Goal: Use online tool/utility: Use online tool/utility

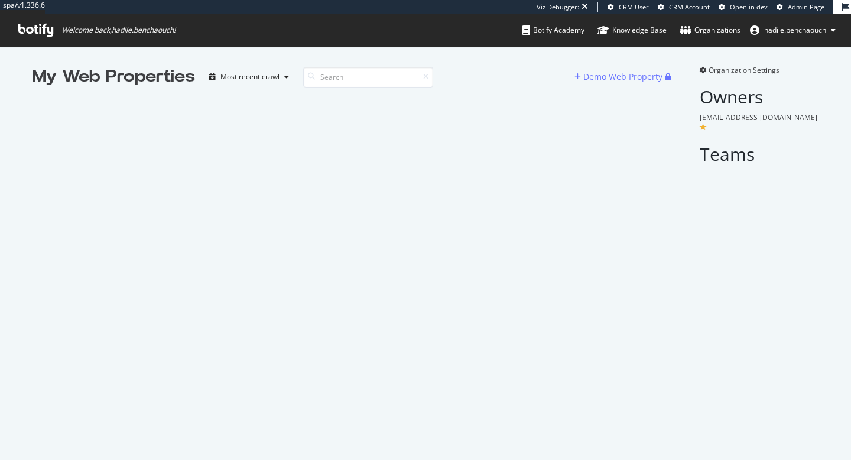
scroll to position [460, 851]
click at [359, 76] on input at bounding box center [368, 77] width 130 height 21
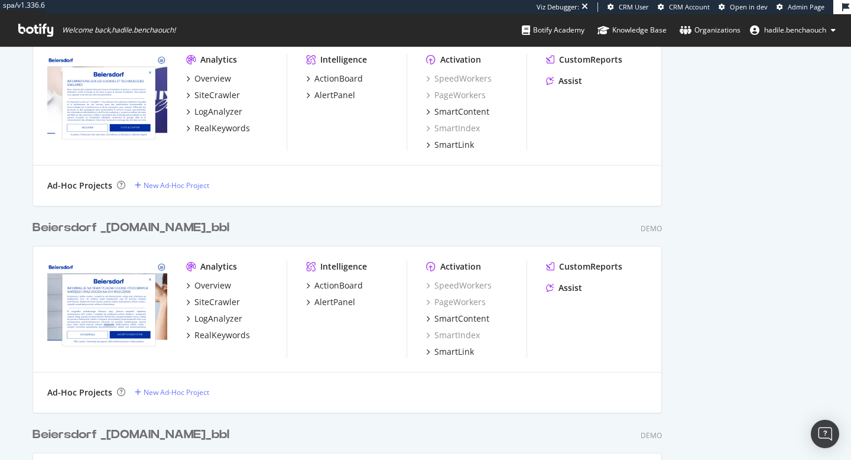
scroll to position [0, 0]
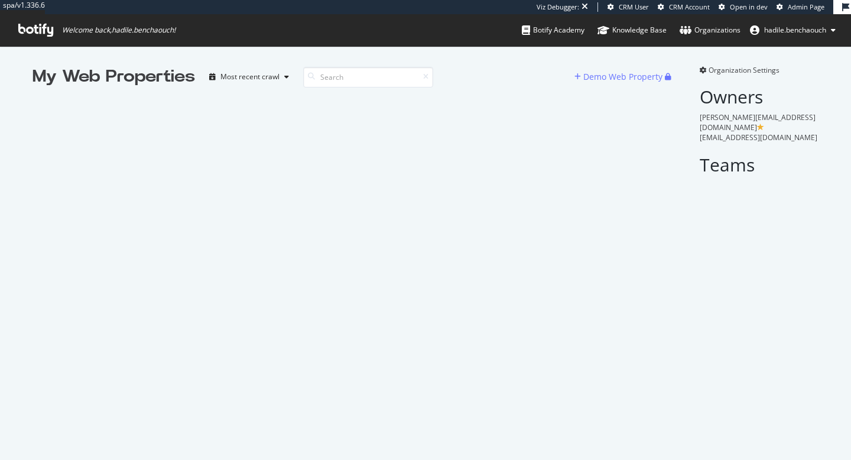
scroll to position [460, 851]
paste input "beiersdorf"
type input "beiersdorf"
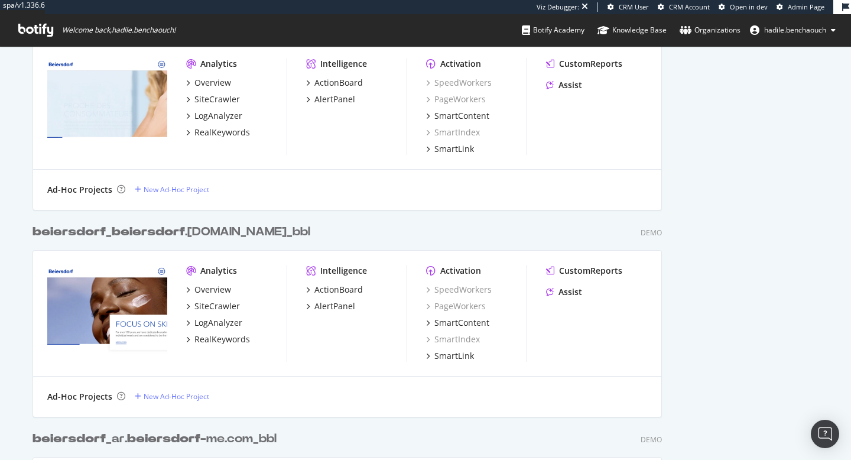
scroll to position [0, 0]
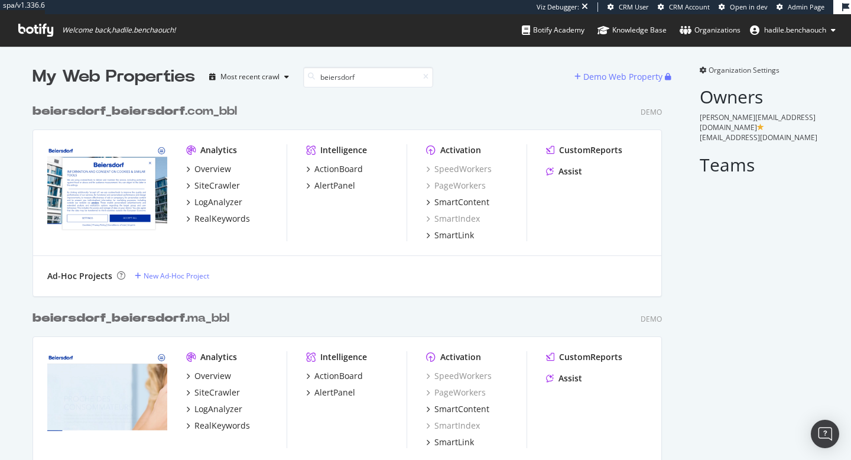
click at [207, 106] on div "beiersdorf _ beiersdorf .com_bbl" at bounding box center [134, 111] width 204 height 17
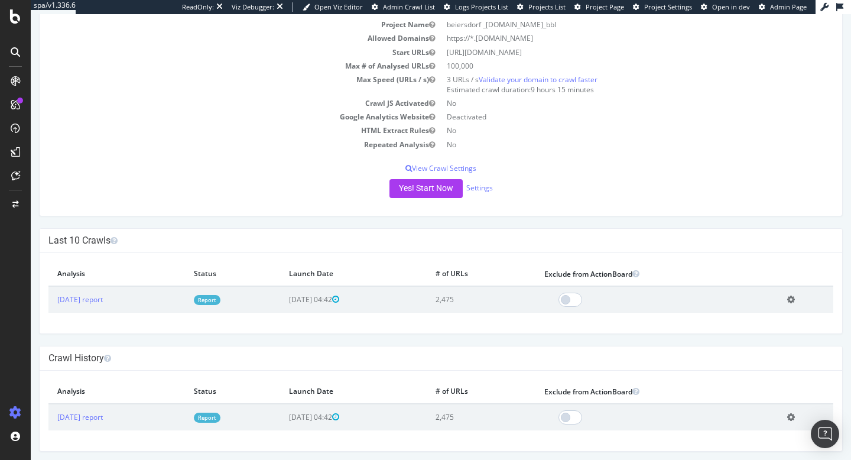
scroll to position [95, 0]
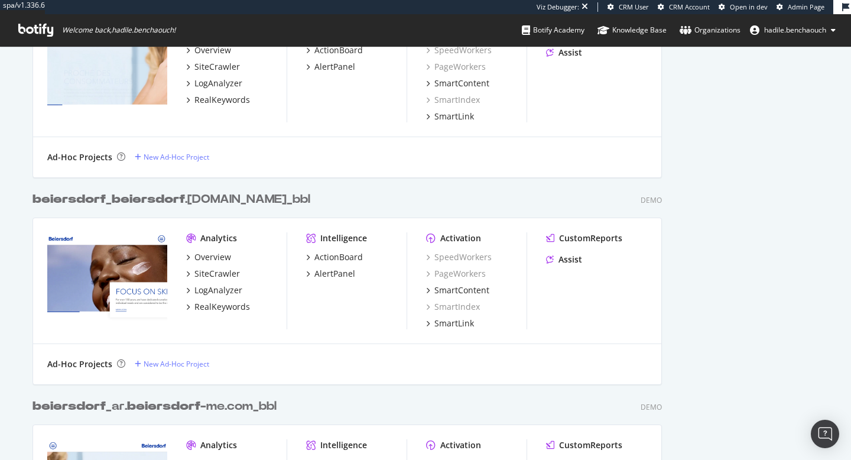
scroll to position [327, 0]
type input "beiersdorf"
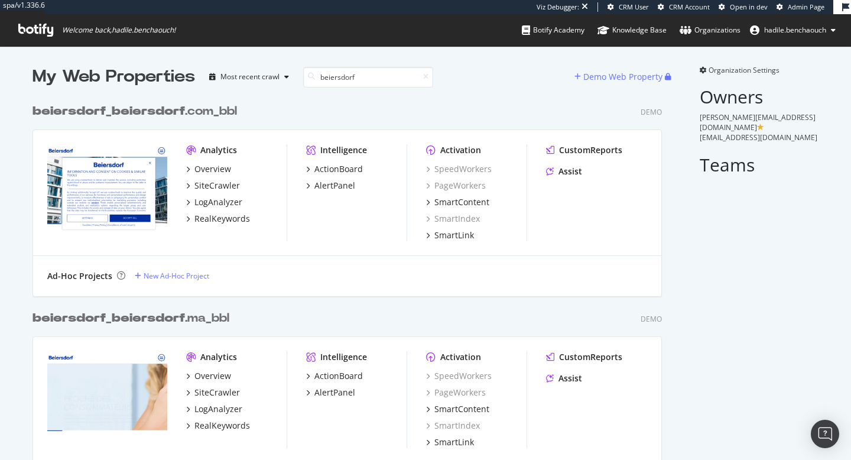
click at [425, 77] on icon at bounding box center [425, 76] width 5 height 7
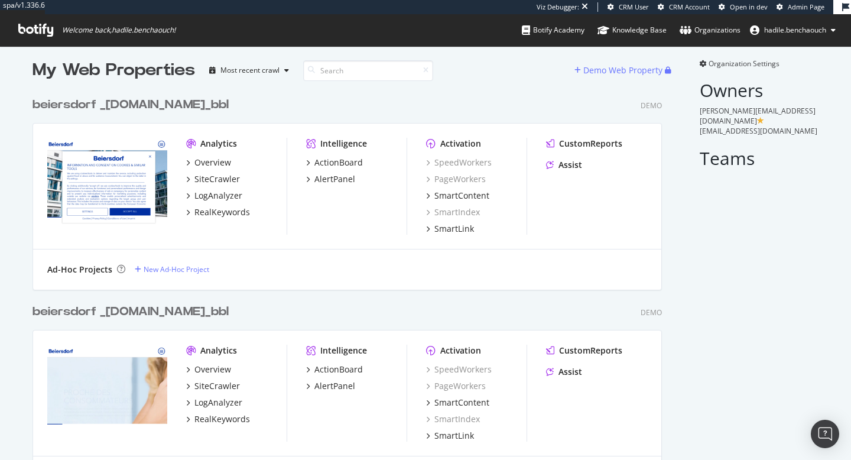
scroll to position [0, 0]
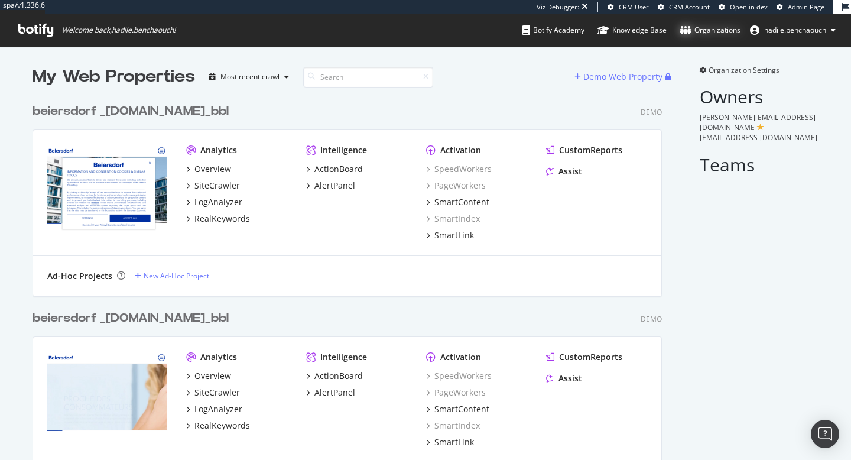
click at [724, 32] on div "Organizations" at bounding box center [710, 30] width 61 height 12
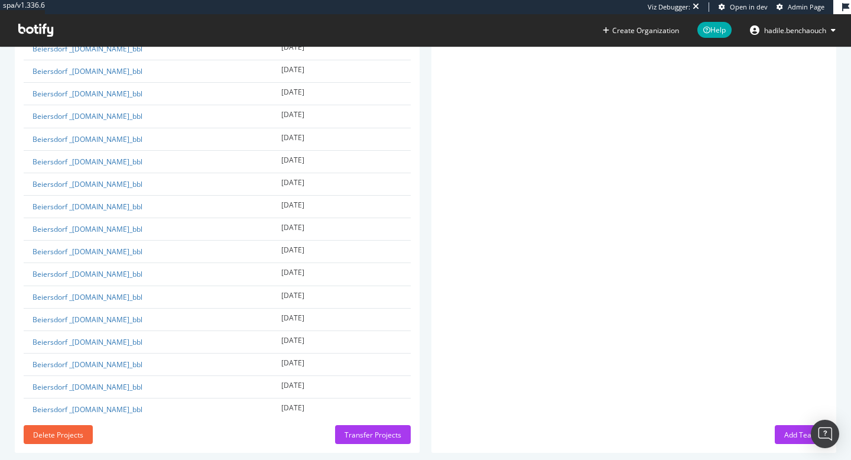
scroll to position [451, 0]
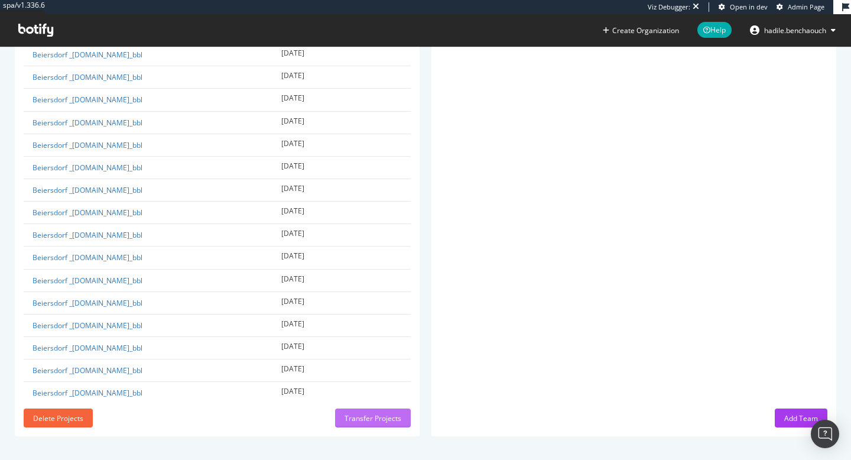
click at [366, 425] on div "Transfer Projects" at bounding box center [372, 418] width 57 height 18
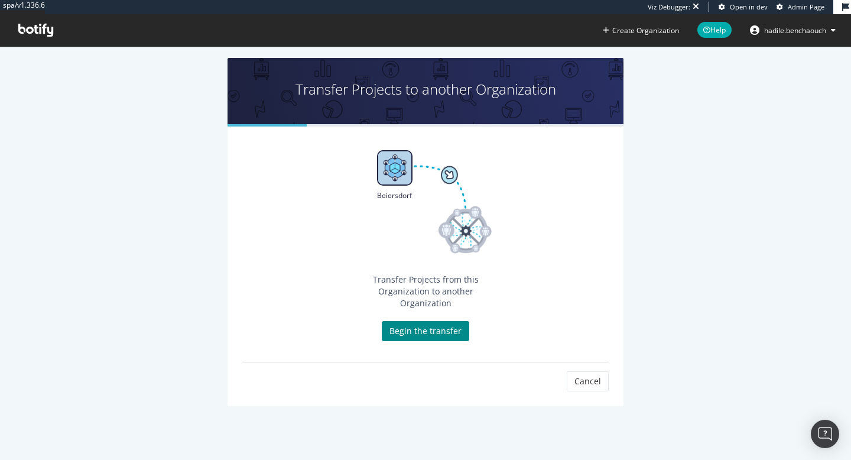
click at [431, 328] on link "Begin the transfer" at bounding box center [425, 331] width 87 height 20
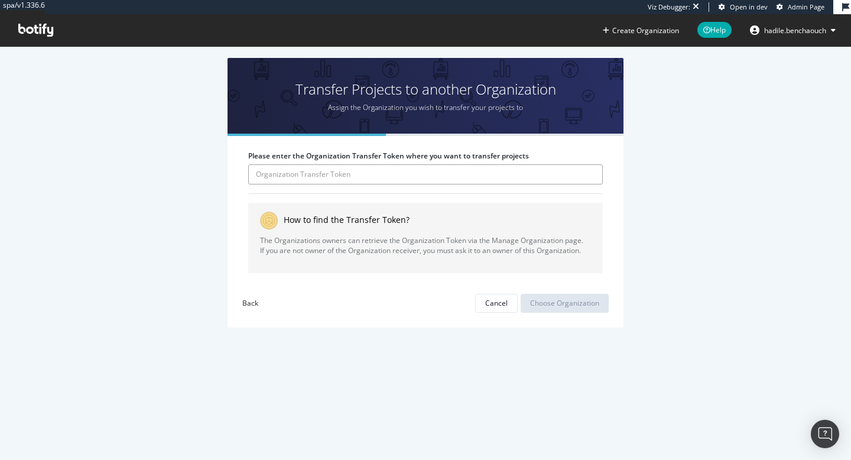
click at [422, 173] on input "Please enter the Organization Transfer Token where you want to transfer projects" at bounding box center [425, 174] width 355 height 20
click at [441, 180] on input "Please enter the Organization Transfer Token where you want to transfer projects" at bounding box center [425, 174] width 355 height 20
paste input "rGbcv4wow9SHDJSZkC6RuCreC0UvQqR7"
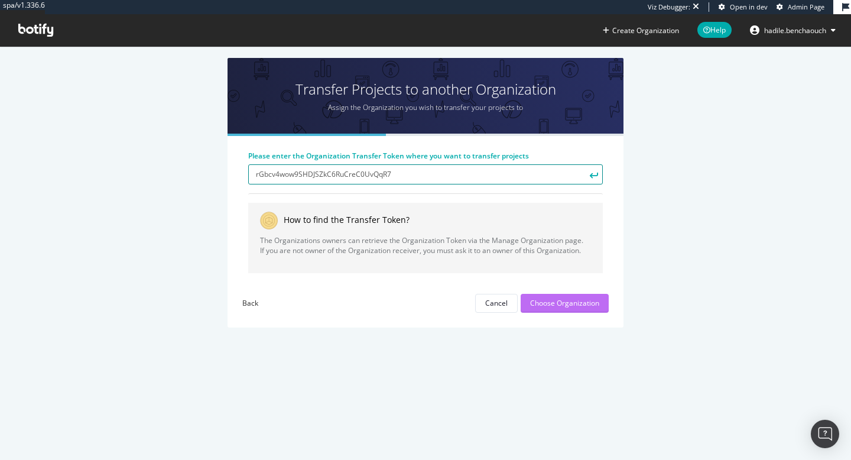
type input "rGbcv4wow9SHDJSZkC6RuCreC0UvQqR7"
click at [552, 295] on div "Choose Organization" at bounding box center [564, 303] width 69 height 18
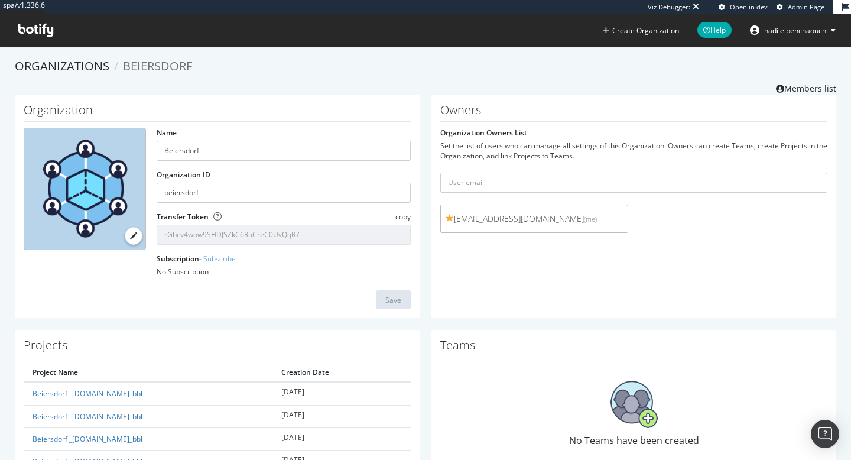
click at [404, 218] on span "copy" at bounding box center [402, 217] width 15 height 10
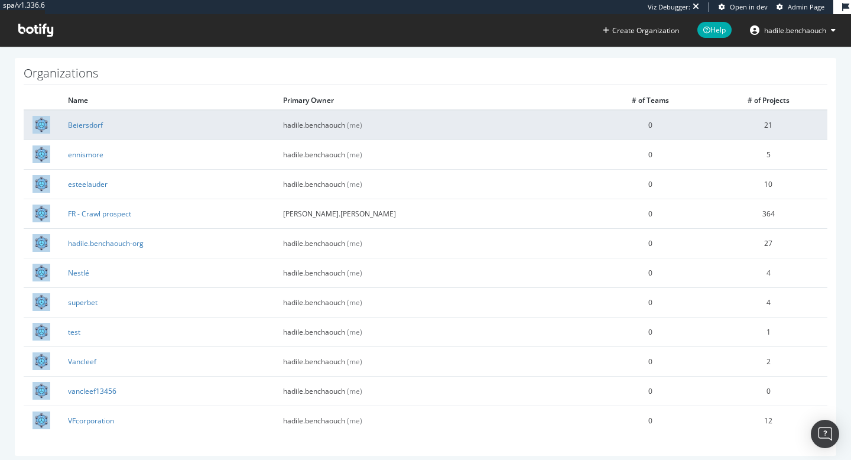
click at [274, 135] on td "Beiersdorf" at bounding box center [166, 125] width 215 height 30
click at [74, 126] on link "Beiersdorf" at bounding box center [85, 125] width 35 height 10
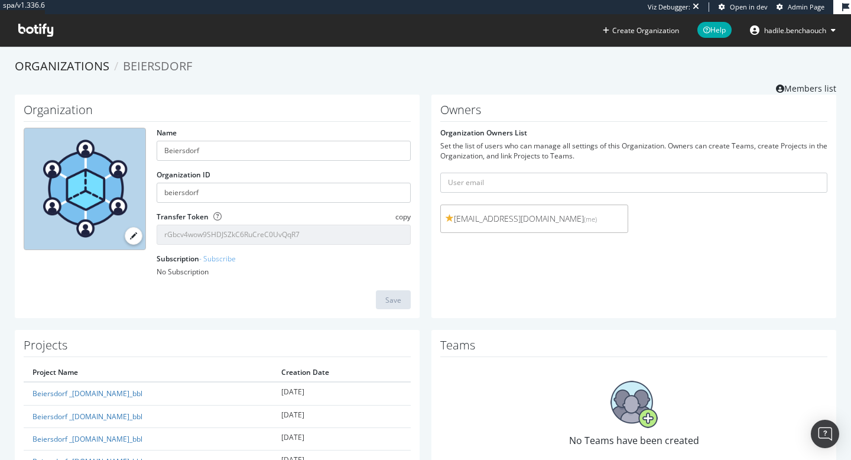
click at [474, 148] on div "Set the list of users who can manage all settings of this Organization. Owners …" at bounding box center [633, 151] width 387 height 20
click at [317, 233] on input "rGbcv4wow9SHDJSZkC6RuCreC0UvQqR7" at bounding box center [284, 235] width 254 height 20
drag, startPoint x: 317, startPoint y: 233, endPoint x: 191, endPoint y: 229, distance: 126.0
click at [191, 229] on input "rGbcv4wow9SHDJSZkC6RuCreC0UvQqR7" at bounding box center [284, 235] width 254 height 20
click at [405, 214] on span "copy" at bounding box center [402, 217] width 15 height 10
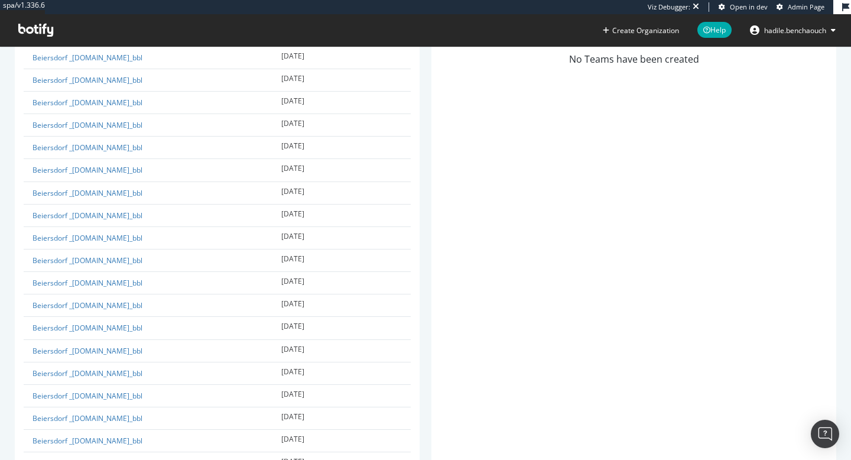
scroll to position [451, 0]
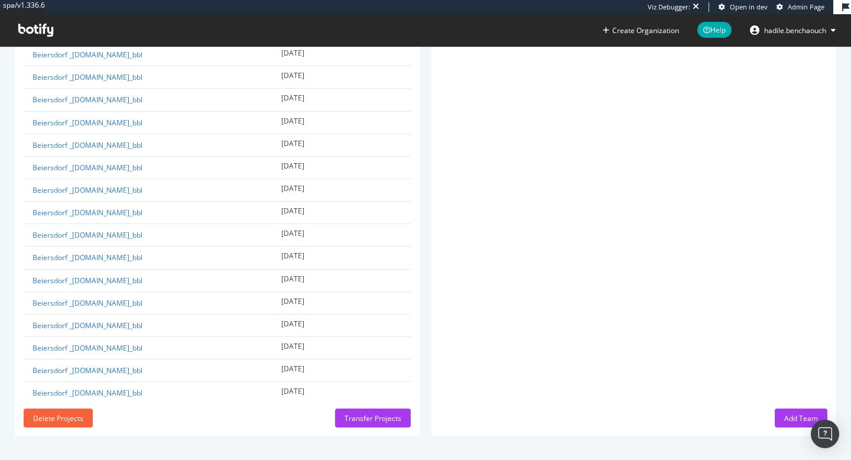
click at [475, 245] on div "Teams No Teams have been created Add Team" at bounding box center [633, 157] width 405 height 558
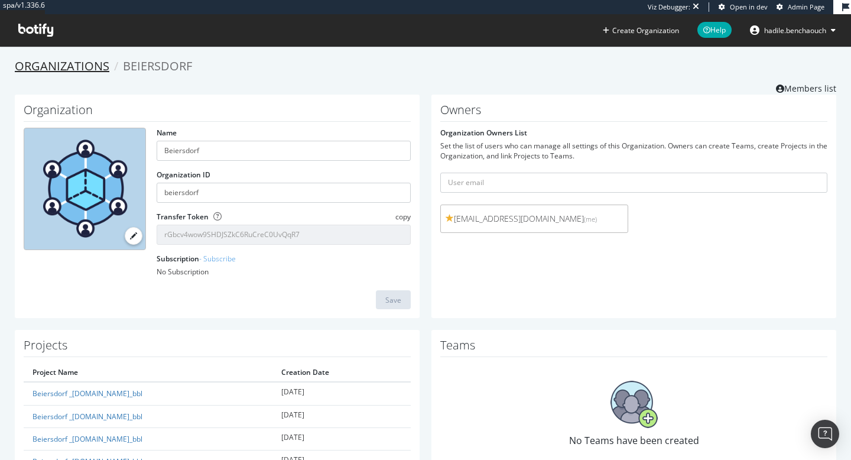
click at [71, 66] on link "Organizations" at bounding box center [62, 66] width 95 height 16
click at [174, 64] on span "Beiersdorf" at bounding box center [157, 66] width 69 height 16
click at [87, 66] on link "Organizations" at bounding box center [62, 66] width 95 height 16
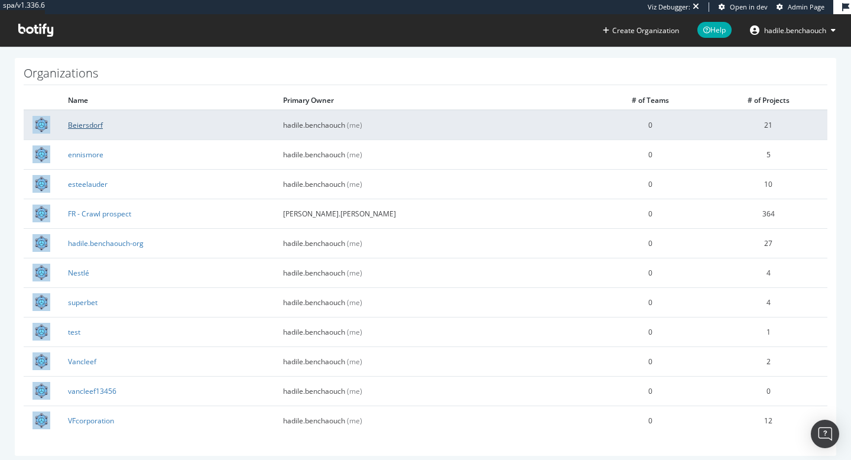
click at [87, 121] on link "Beiersdorf" at bounding box center [85, 125] width 35 height 10
click at [93, 125] on link "Beiersdorf" at bounding box center [85, 125] width 35 height 10
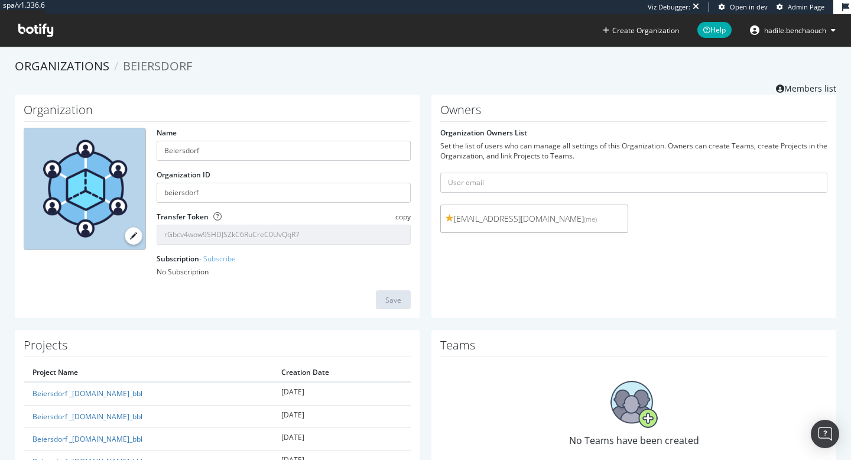
click at [407, 217] on span "copy" at bounding box center [402, 217] width 15 height 10
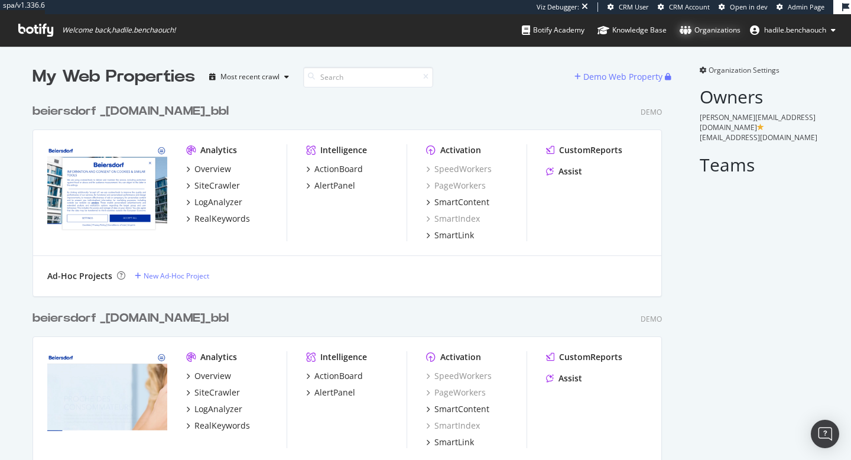
click at [713, 32] on div "Organizations" at bounding box center [710, 30] width 61 height 12
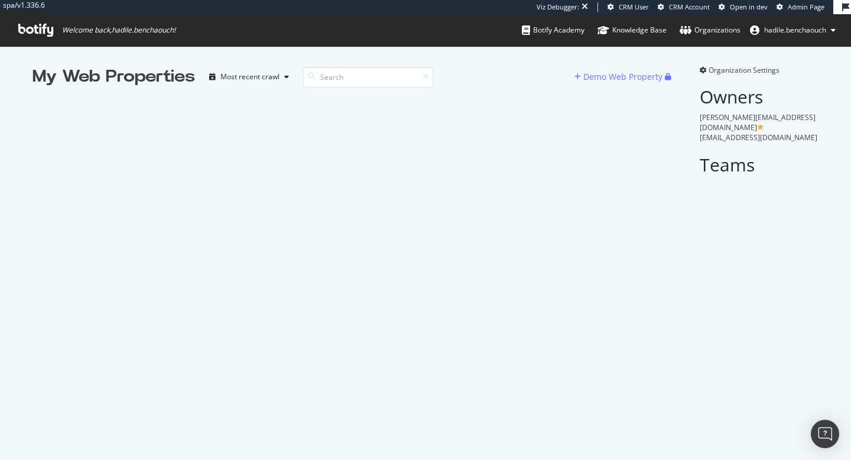
scroll to position [460, 851]
click at [789, 6] on span "Admin Page" at bounding box center [806, 6] width 37 height 9
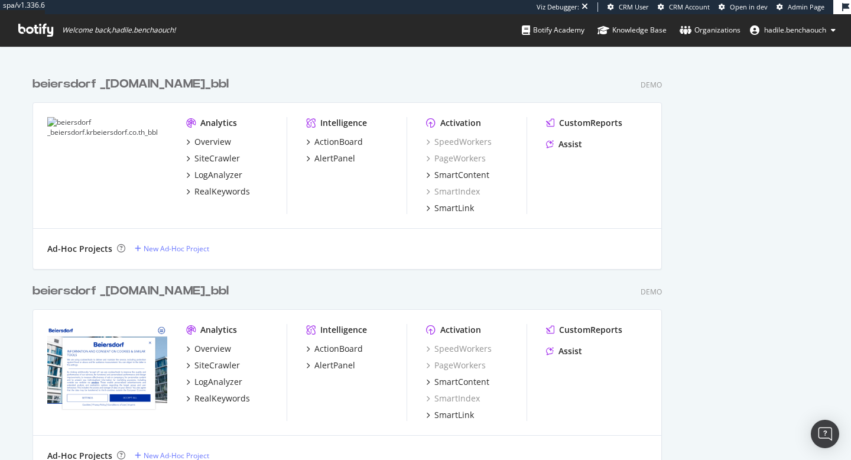
scroll to position [0, 0]
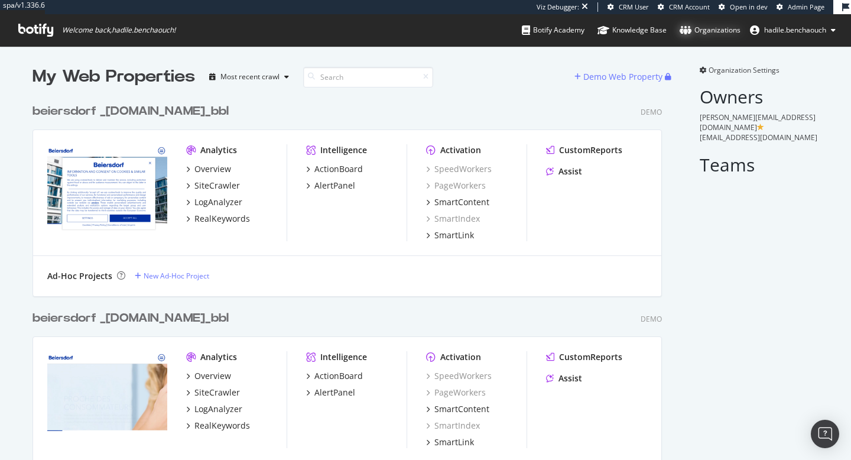
click at [706, 28] on div "Organizations" at bounding box center [710, 30] width 61 height 12
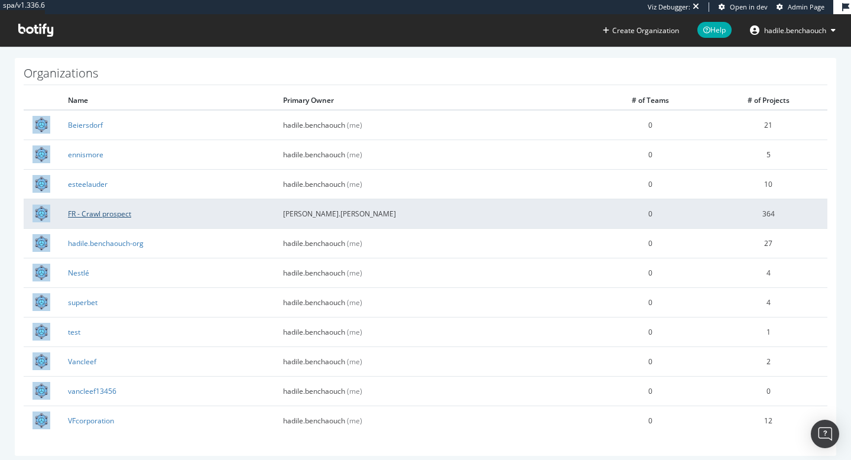
click at [116, 212] on link "FR - Crawl prospect" at bounding box center [99, 214] width 63 height 10
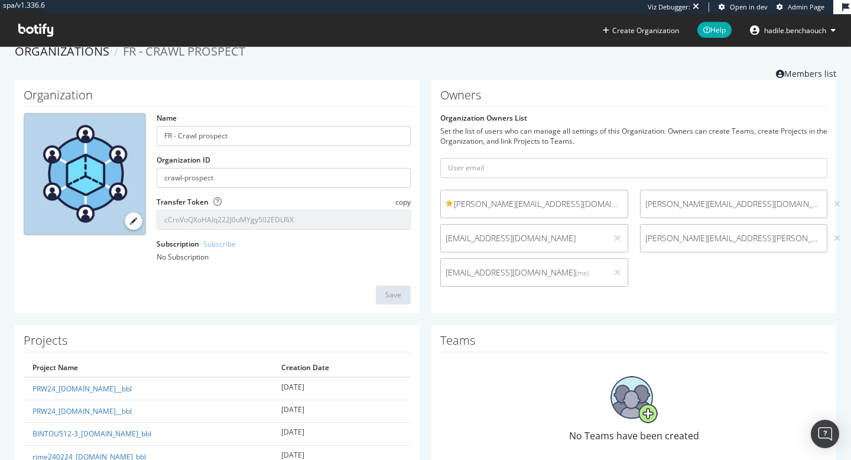
scroll to position [17, 0]
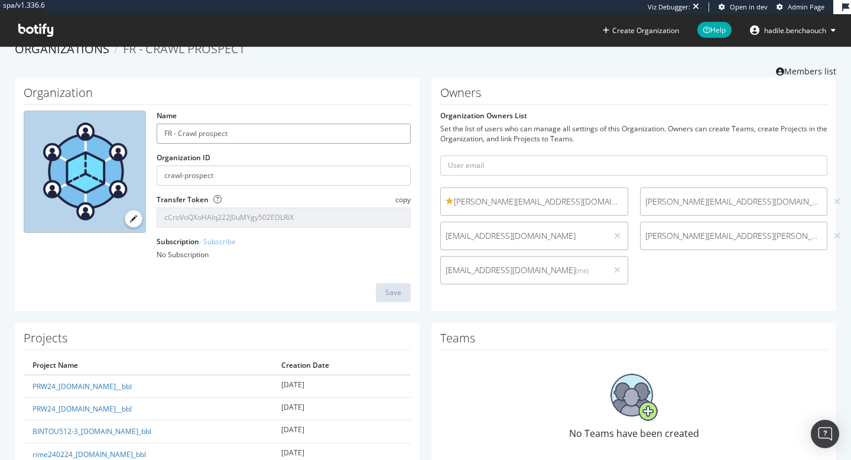
click at [206, 135] on input "FR - Crawl prospect" at bounding box center [284, 133] width 254 height 20
click at [207, 135] on input "FR - Crawl prospect" at bounding box center [284, 133] width 254 height 20
click at [204, 174] on input "crawl-prospect" at bounding box center [284, 175] width 254 height 20
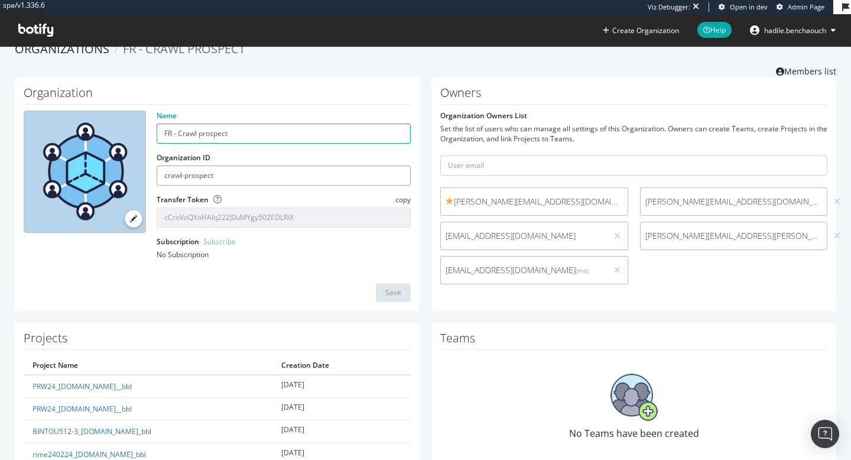
click at [204, 174] on input "crawl-prospect" at bounding box center [284, 175] width 254 height 20
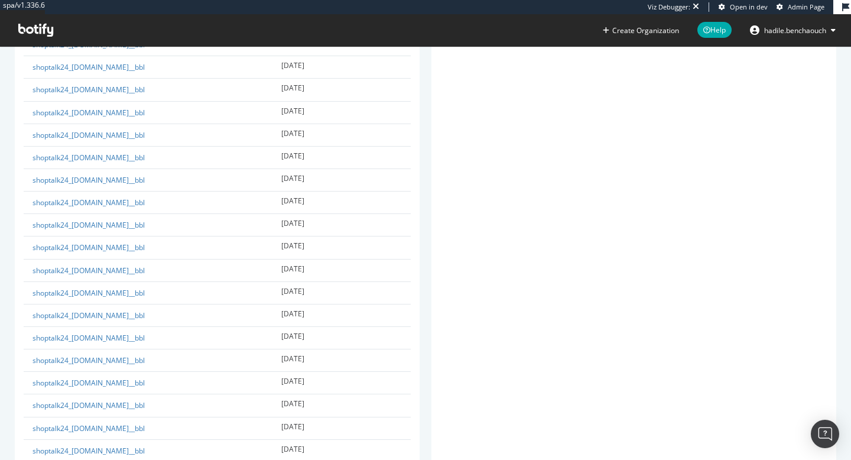
scroll to position [8192, 0]
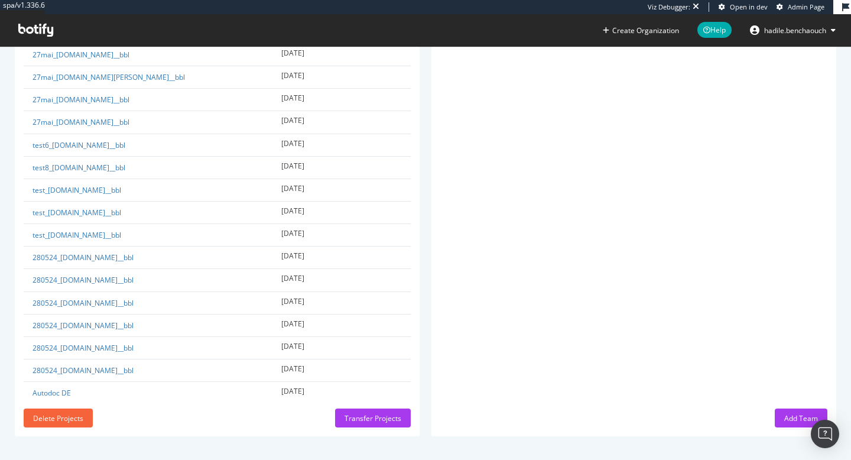
scroll to position [19, 0]
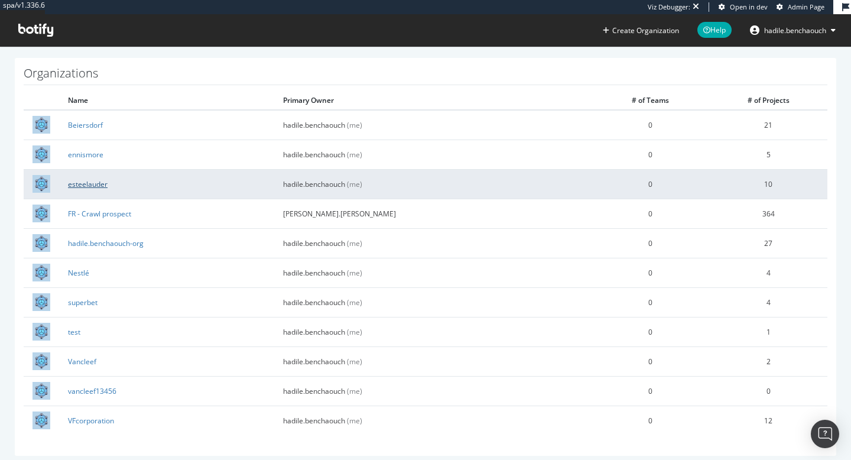
scroll to position [19, 0]
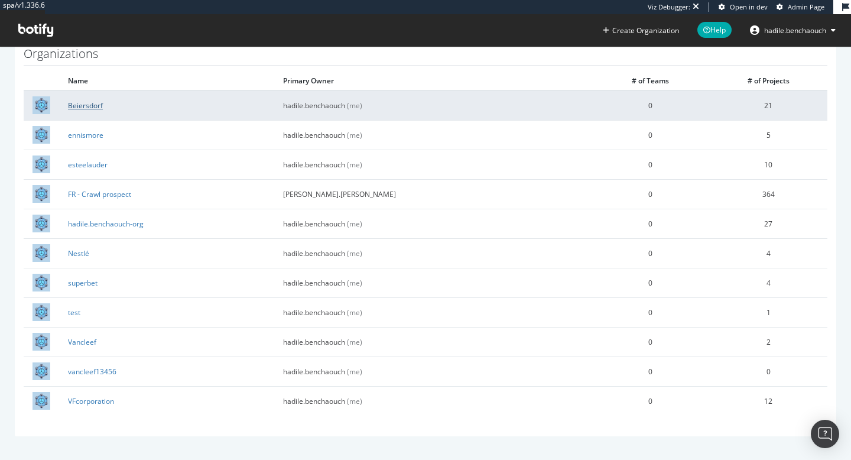
click at [88, 106] on link "Beiersdorf" at bounding box center [85, 105] width 35 height 10
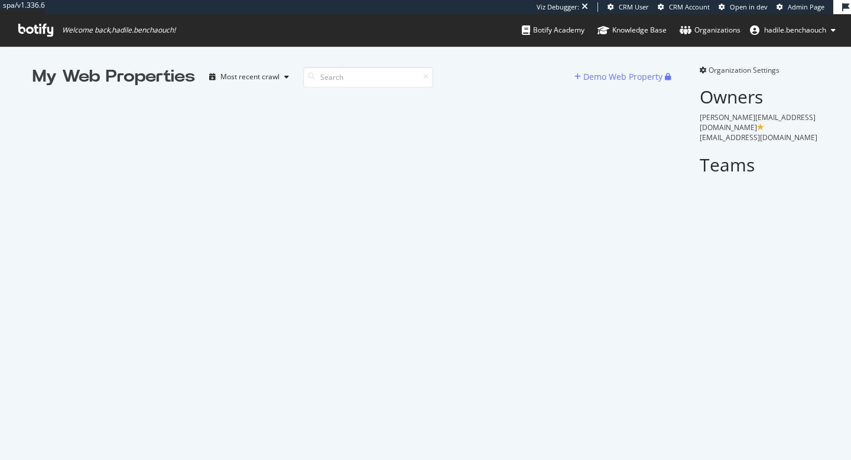
scroll to position [460, 851]
click at [326, 76] on input at bounding box center [368, 77] width 130 height 21
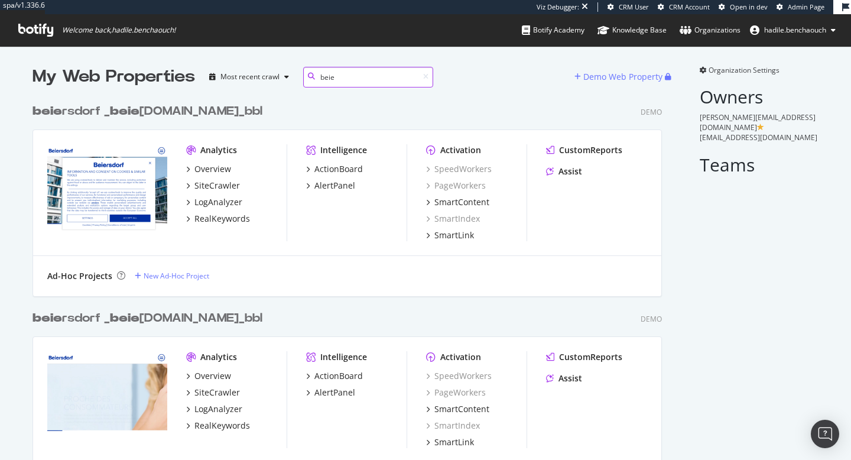
scroll to position [2777, 639]
type input "beiersdorf"
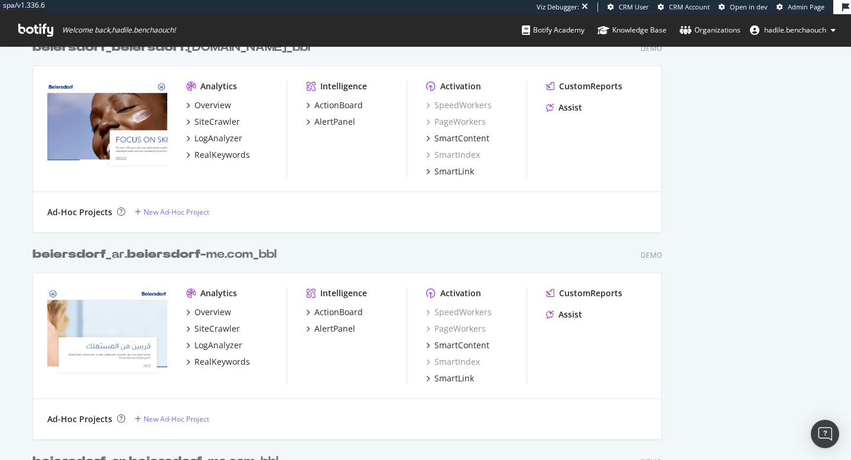
scroll to position [0, 0]
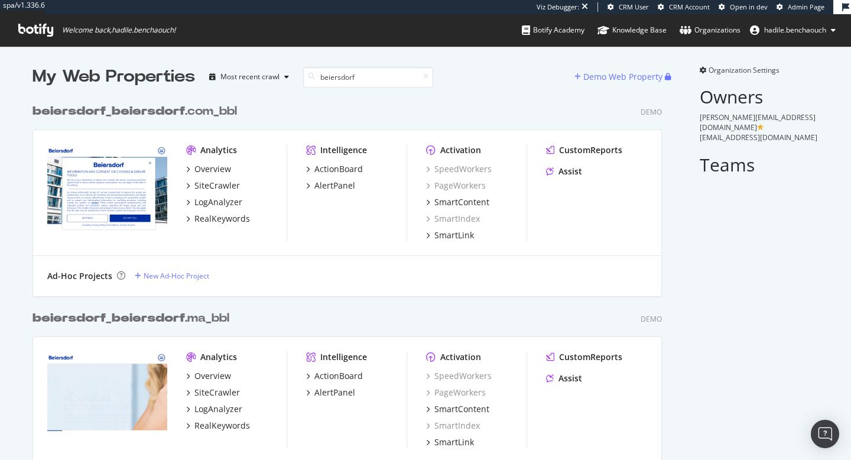
click at [700, 71] on icon at bounding box center [703, 70] width 7 height 7
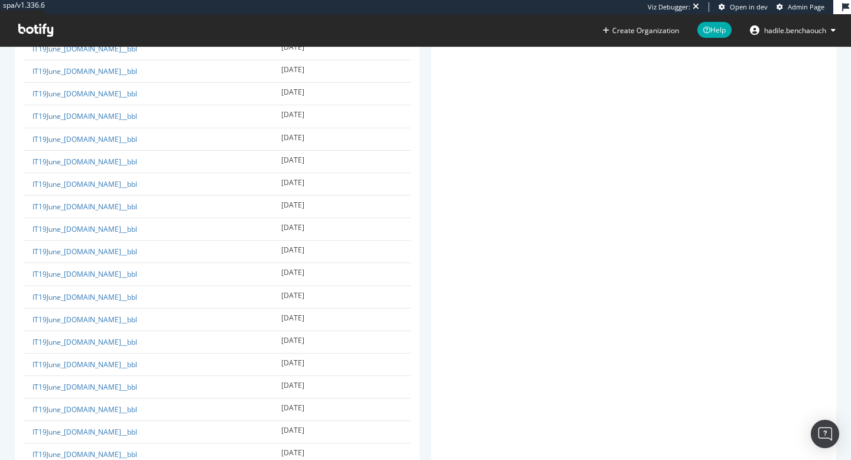
scroll to position [21141, 0]
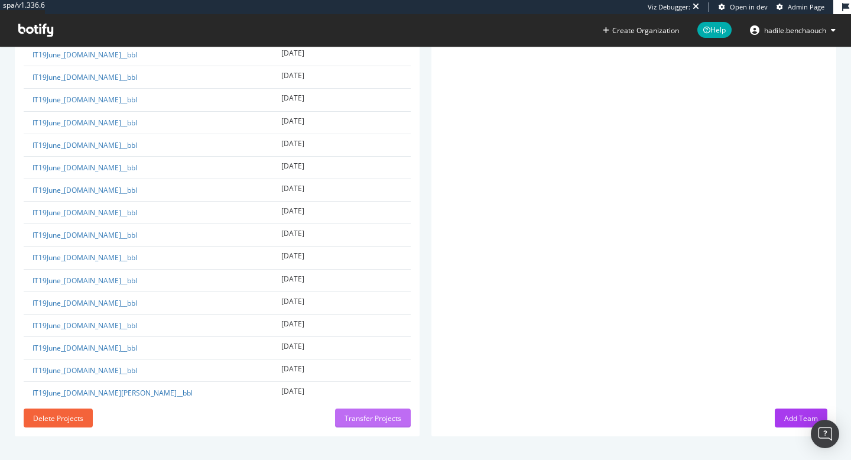
click at [382, 414] on div "Transfer Projects" at bounding box center [372, 418] width 57 height 10
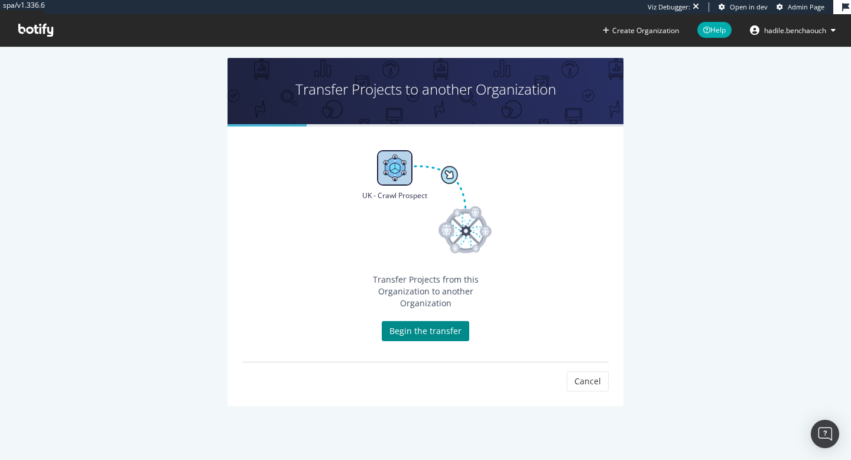
click at [418, 321] on link "Begin the transfer" at bounding box center [425, 331] width 87 height 20
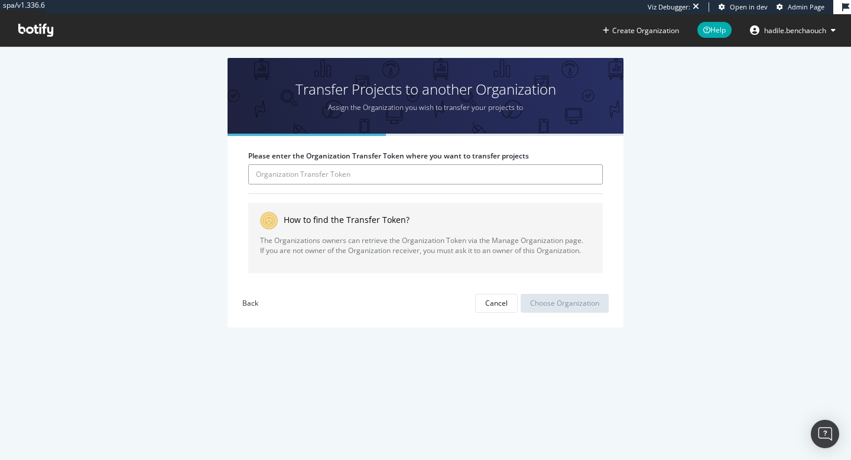
click at [401, 170] on input "Please enter the Organization Transfer Token where you want to transfer projects" at bounding box center [425, 174] width 355 height 20
paste input "rGbcv4wow9SHDJSZkC6RuCreC0UvQqR7"
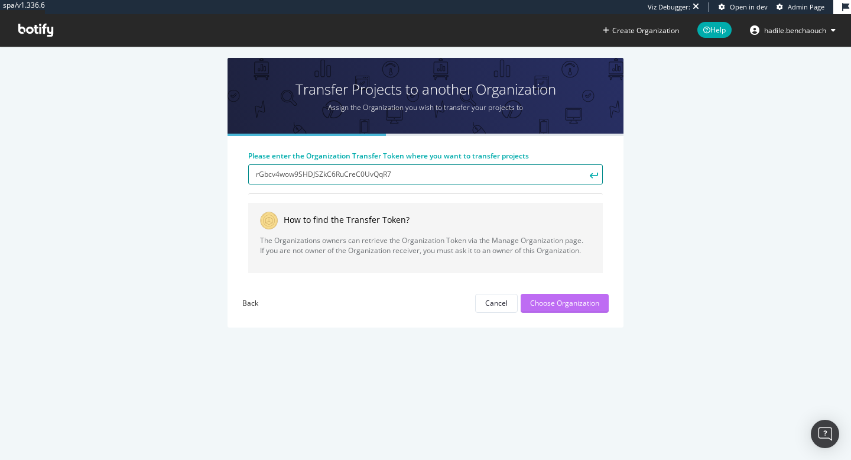
type input "rGbcv4wow9SHDJSZkC6RuCreC0UvQqR7"
click at [567, 304] on div "Choose Organization" at bounding box center [564, 303] width 69 height 10
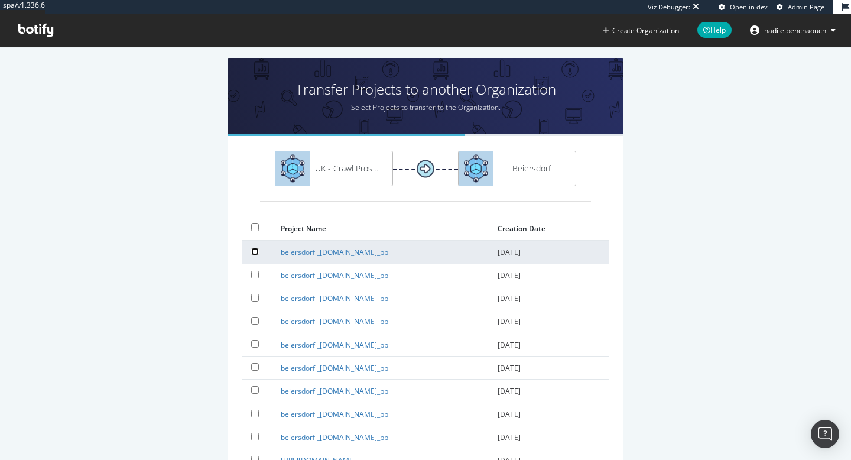
click at [252, 251] on input "checkbox" at bounding box center [255, 252] width 8 height 8
checkbox input "true"
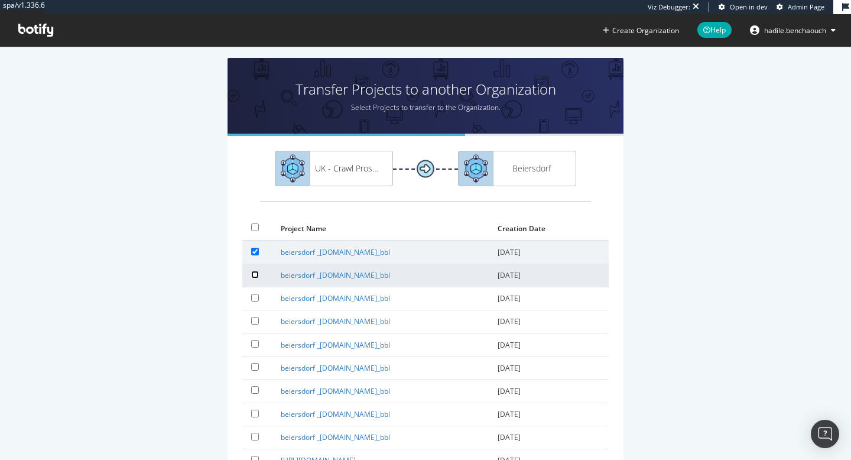
click at [253, 271] on input "checkbox" at bounding box center [255, 275] width 8 height 8
checkbox input "true"
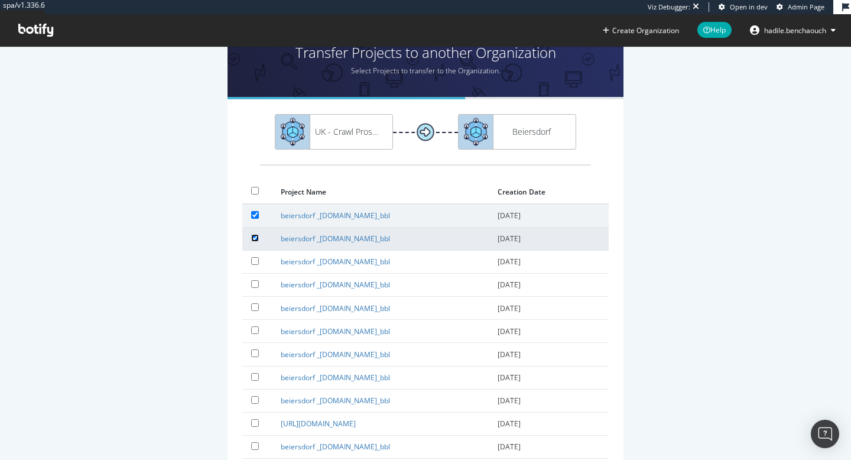
scroll to position [43, 0]
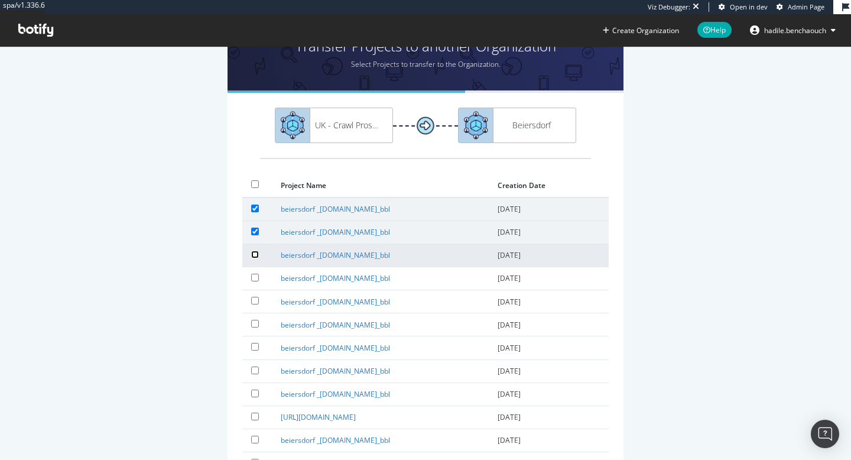
click at [257, 256] on input "checkbox" at bounding box center [255, 255] width 8 height 8
checkbox input "true"
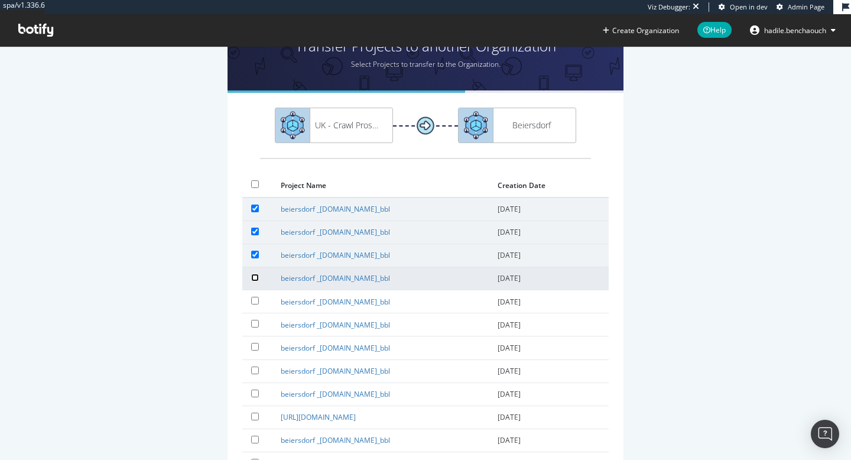
click at [258, 275] on input "checkbox" at bounding box center [255, 278] width 8 height 8
checkbox input "true"
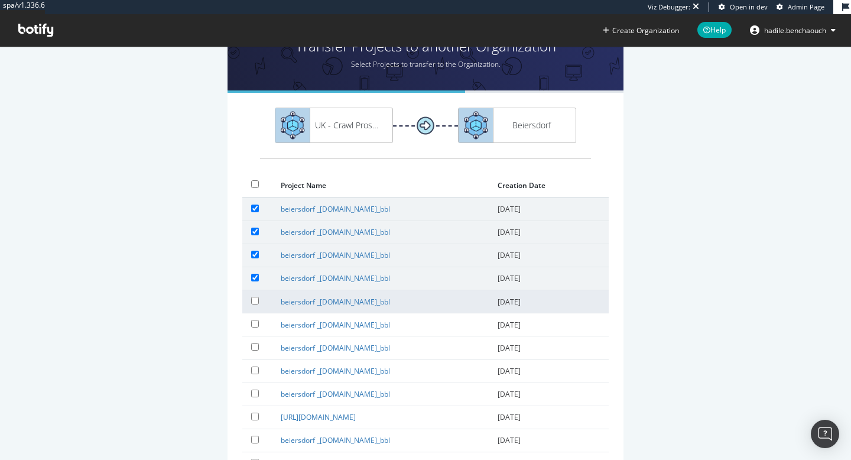
click at [258, 296] on label at bounding box center [257, 300] width 12 height 12
click at [258, 297] on input "checkbox" at bounding box center [255, 301] width 8 height 8
checkbox input "true"
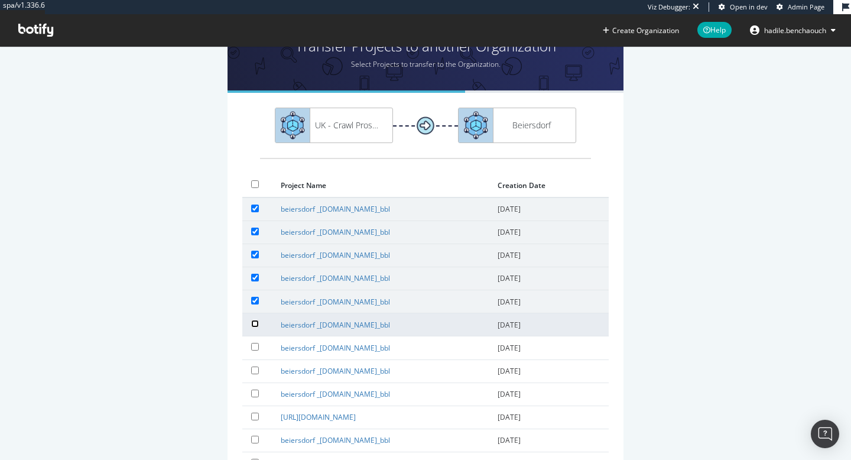
click at [254, 322] on input "checkbox" at bounding box center [255, 324] width 8 height 8
checkbox input "true"
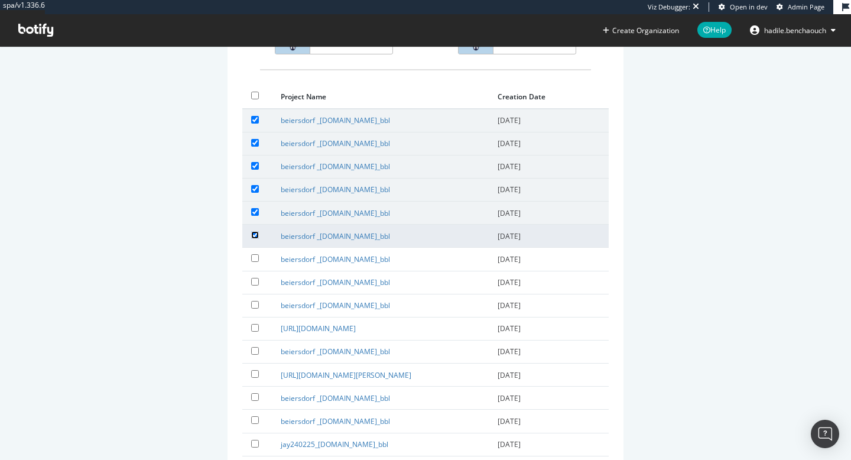
scroll to position [151, 0]
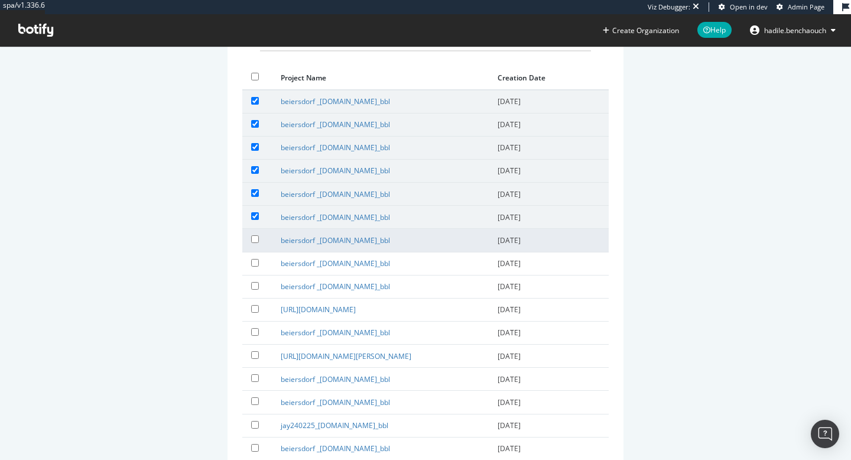
click at [253, 245] on div at bounding box center [257, 240] width 12 height 14
click at [254, 237] on input "checkbox" at bounding box center [255, 239] width 8 height 8
checkbox input "true"
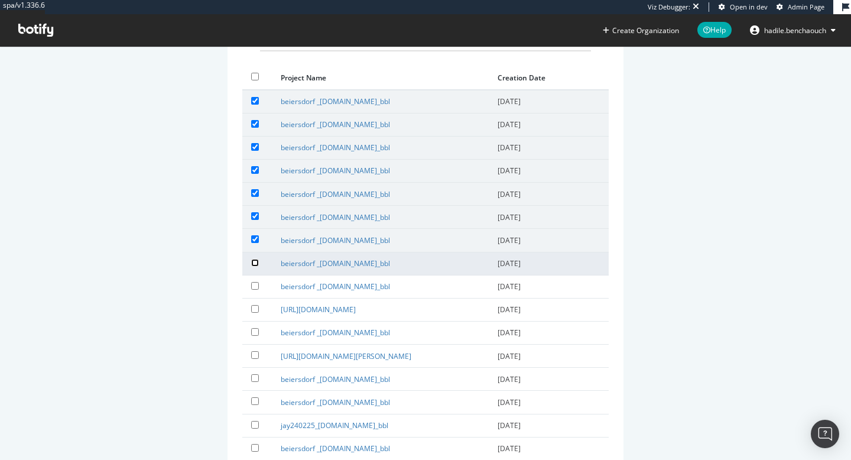
click at [254, 259] on input "checkbox" at bounding box center [255, 263] width 8 height 8
checkbox input "true"
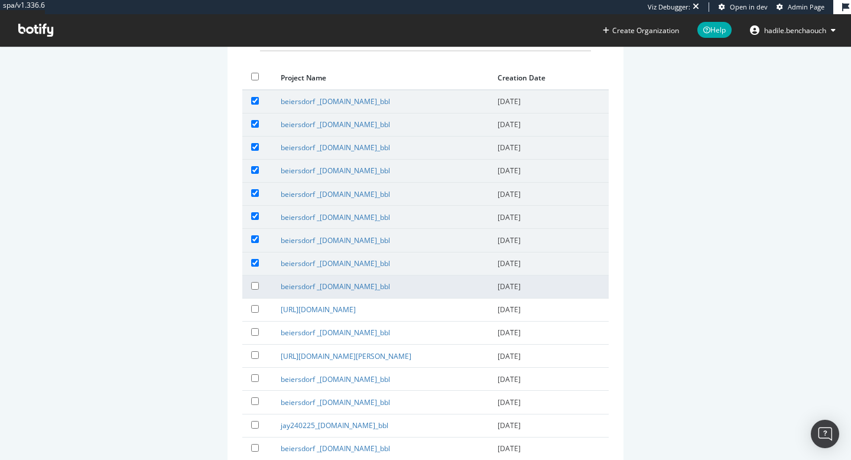
click at [256, 281] on label at bounding box center [257, 285] width 12 height 12
click at [256, 282] on input "checkbox" at bounding box center [255, 286] width 8 height 8
checkbox input "true"
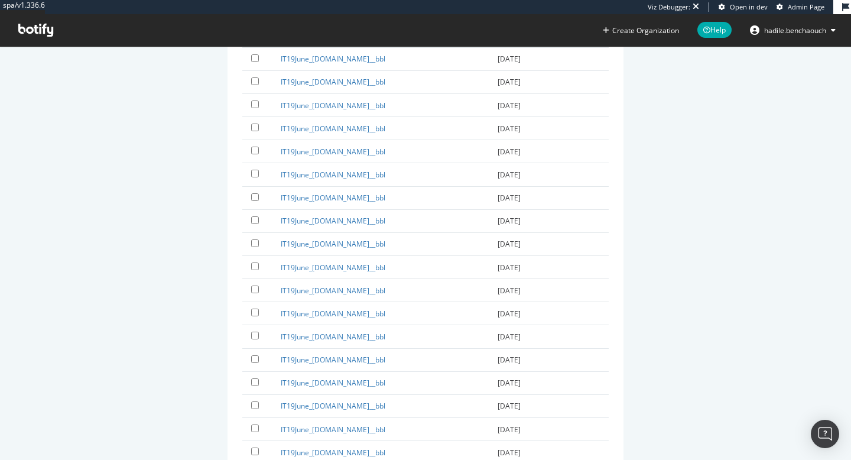
scroll to position [21567, 0]
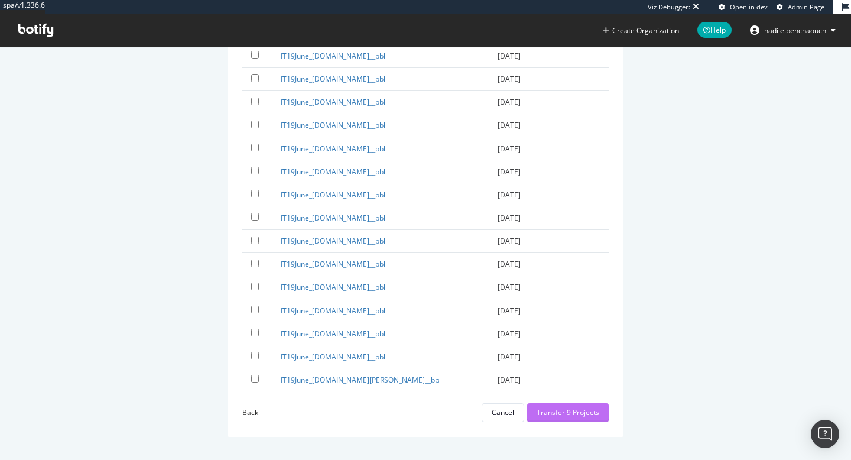
click at [573, 414] on div "Transfer 9 Projects" at bounding box center [568, 412] width 63 height 10
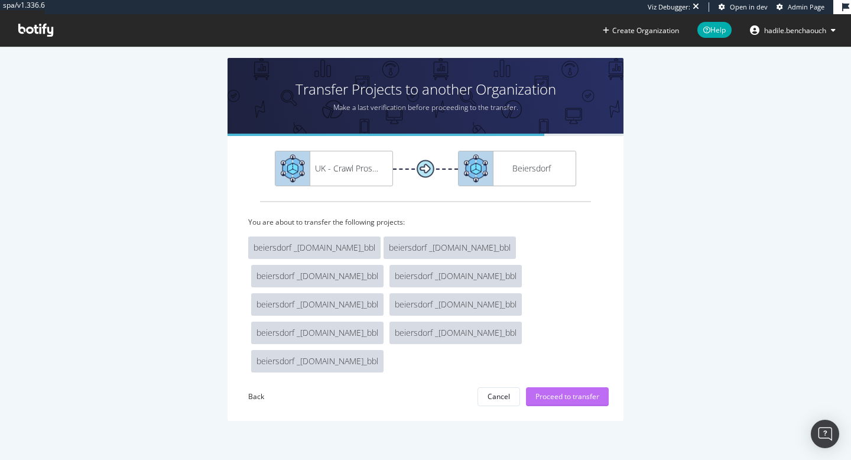
click at [565, 400] on div "Proceed to transfer" at bounding box center [567, 396] width 64 height 10
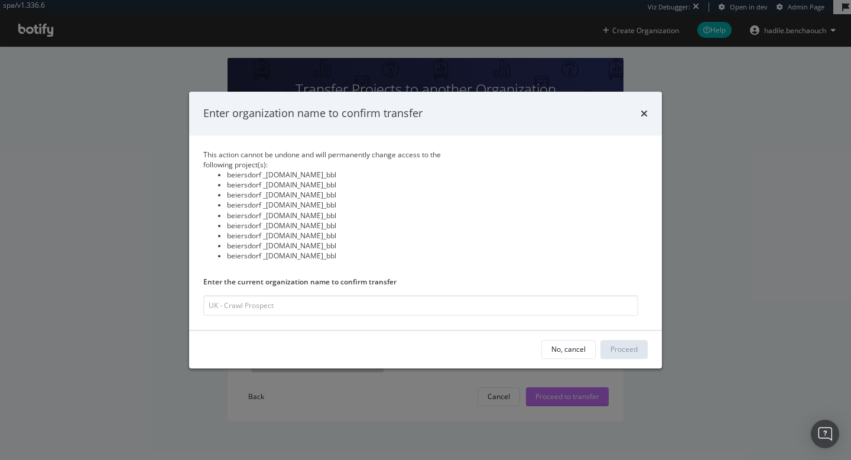
type input "U"
type input "UK - Crawl Prospect"
click at [628, 347] on div "Proceed" at bounding box center [624, 349] width 27 height 10
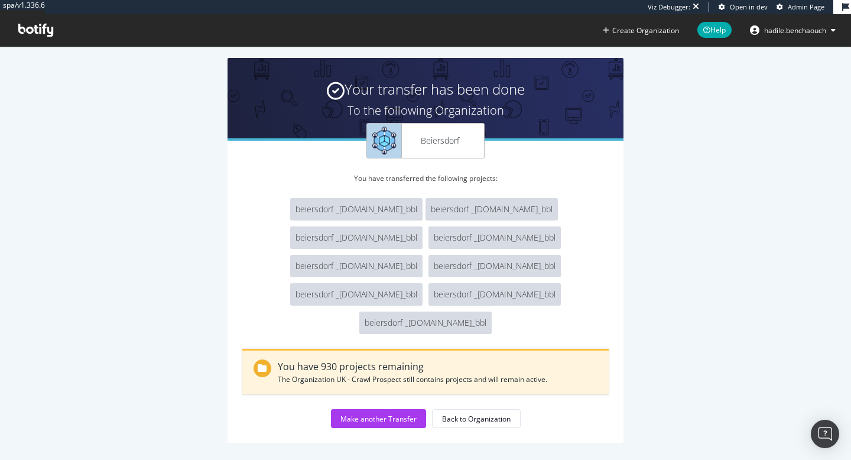
scroll to position [6, 0]
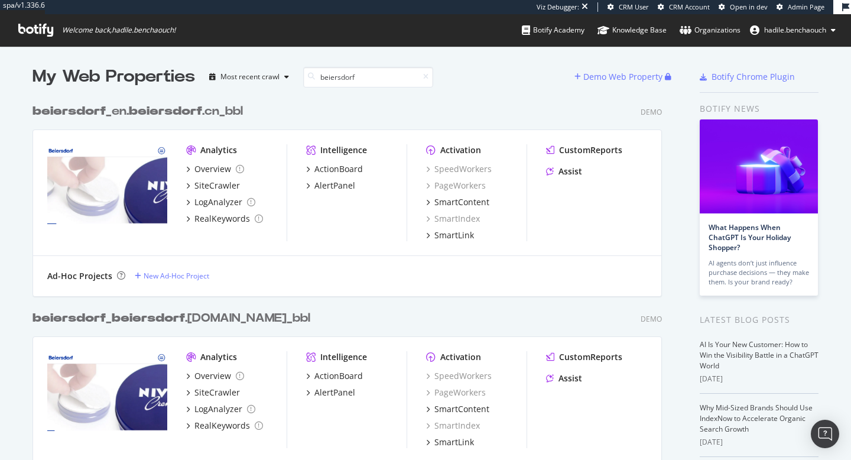
scroll to position [1288, 639]
type input "beiersdorf"
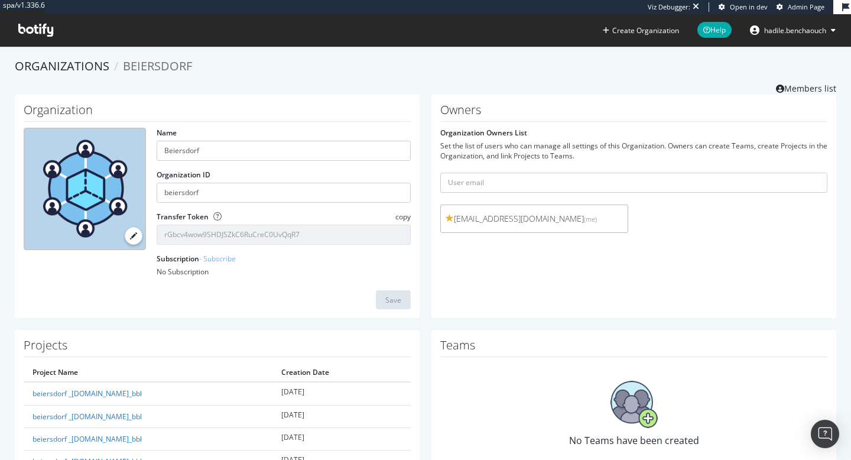
scroll to position [654, 0]
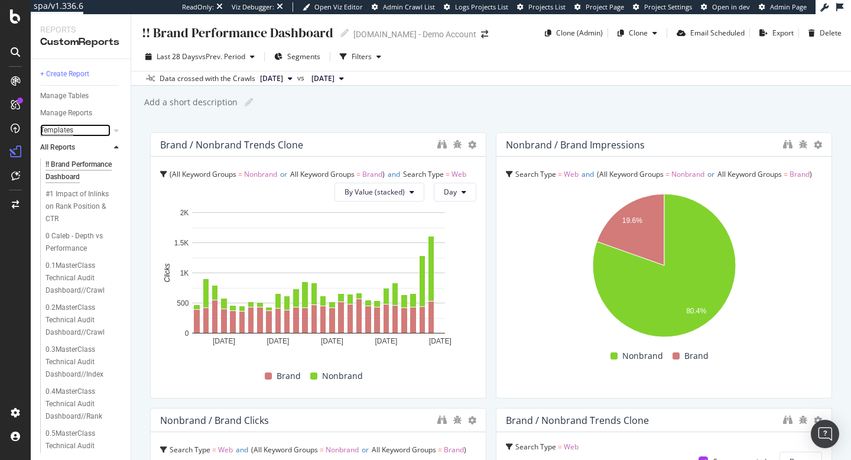
click at [67, 127] on div "Templates" at bounding box center [56, 130] width 33 height 12
